Goal: Navigation & Orientation: Understand site structure

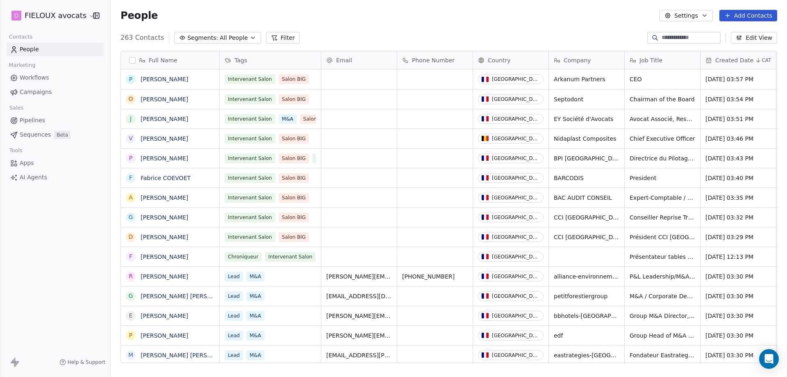
scroll to position [325, 670]
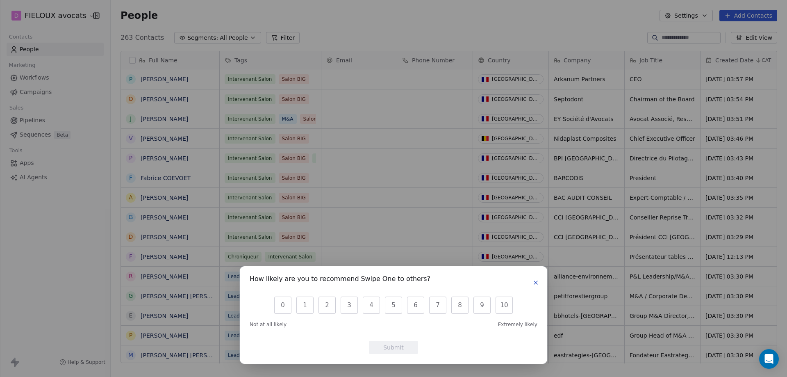
click at [532, 285] on div "How likely are you to recommend Swipe One to others?" at bounding box center [394, 282] width 288 height 13
click at [538, 282] on icon "button" at bounding box center [536, 282] width 7 height 7
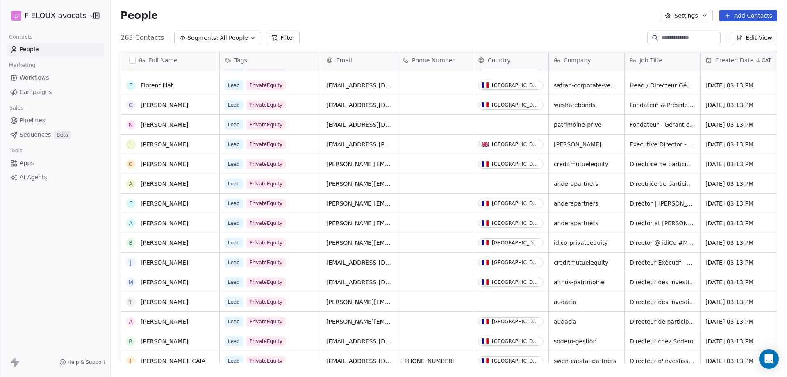
scroll to position [861, 0]
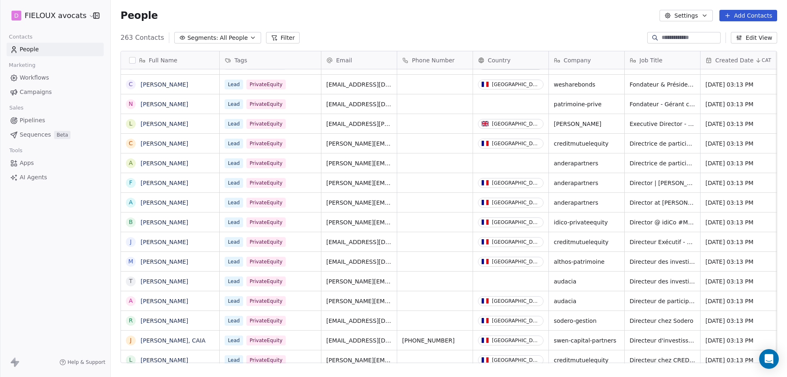
click at [26, 73] on link "Workflows" at bounding box center [55, 78] width 97 height 14
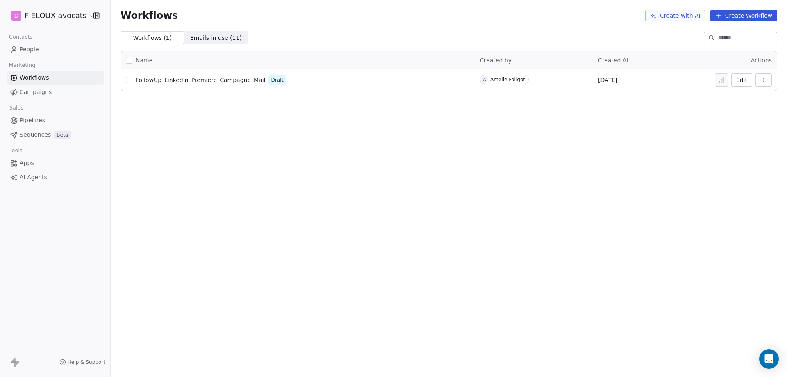
click at [36, 91] on span "Campaigns" at bounding box center [36, 92] width 32 height 9
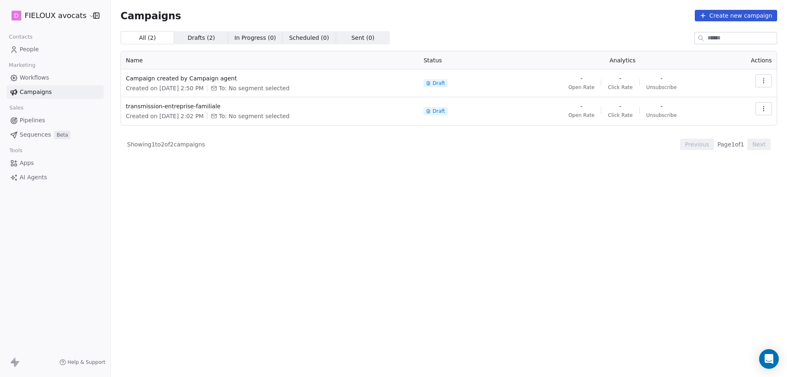
click at [30, 122] on span "Pipelines" at bounding box center [32, 120] width 25 height 9
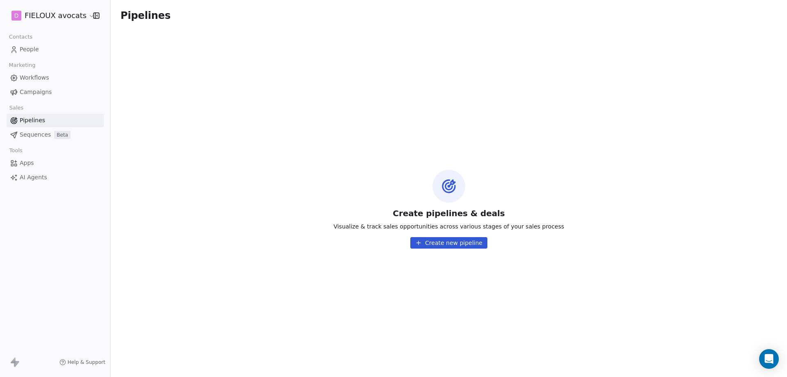
click at [45, 134] on span "Sequences" at bounding box center [35, 134] width 31 height 9
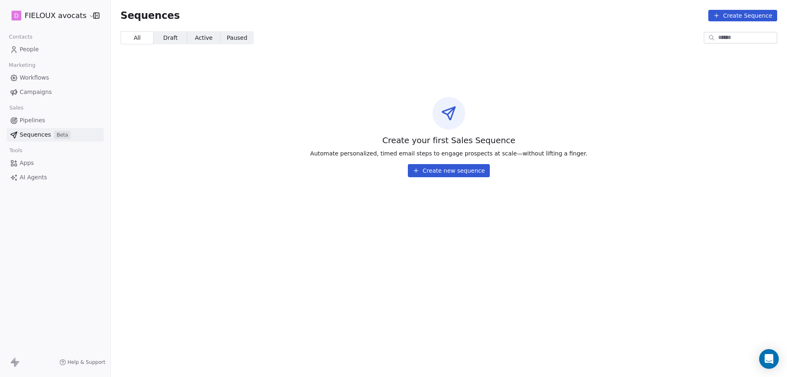
click at [30, 164] on span "Apps" at bounding box center [27, 163] width 14 height 9
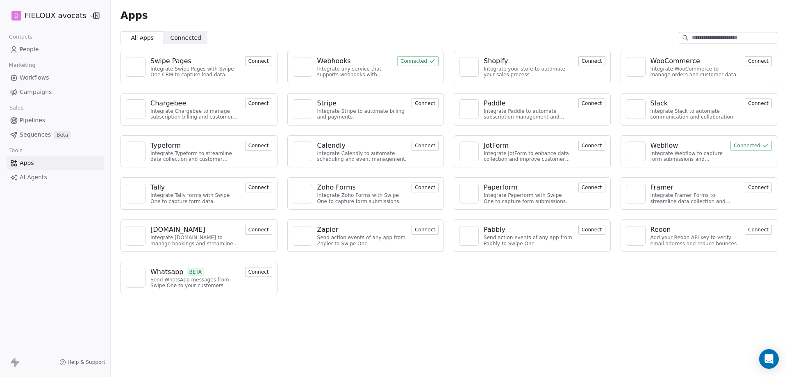
click at [34, 176] on span "AI Agents" at bounding box center [33, 177] width 27 height 9
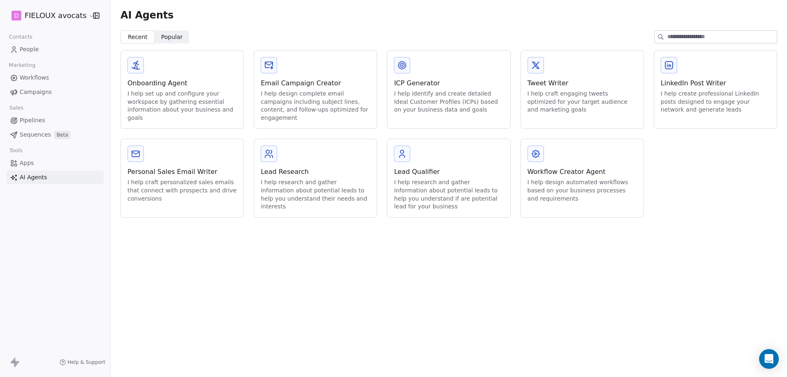
click at [37, 51] on span "People" at bounding box center [29, 49] width 19 height 9
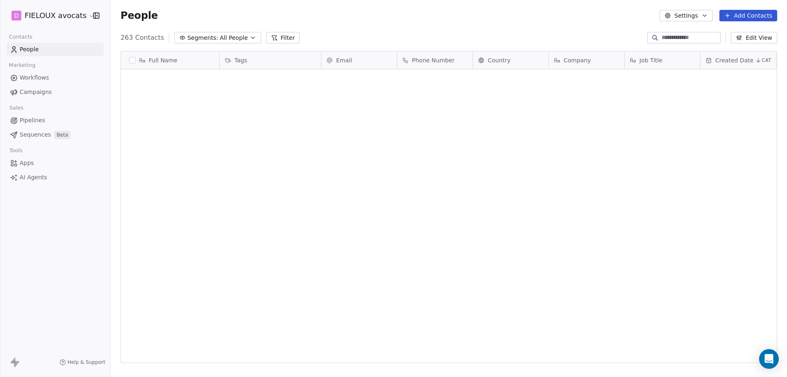
scroll to position [325, 670]
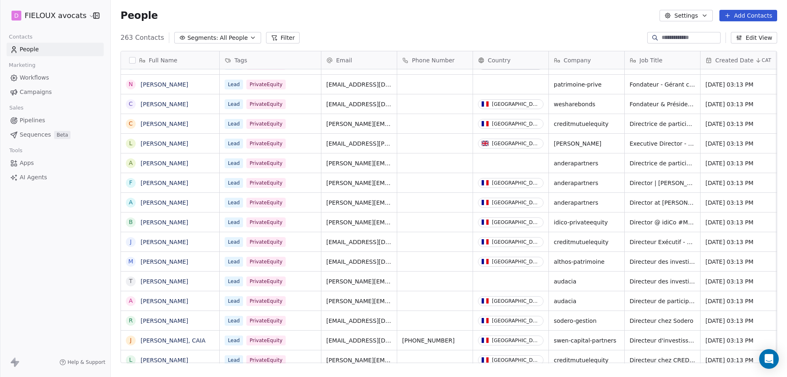
click at [667, 36] on input at bounding box center [690, 38] width 57 height 8
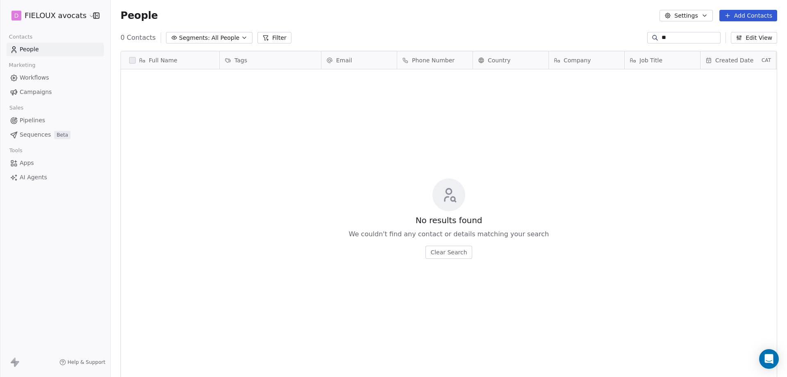
type input "*"
